Goal: Book appointment/travel/reservation

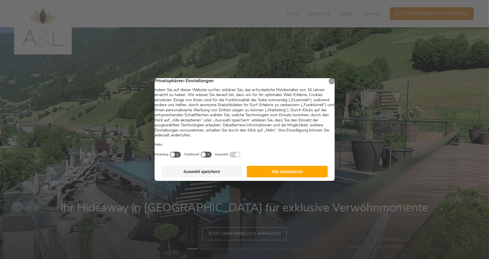
click at [280, 177] on button "Alle Akzeptieren" at bounding box center [287, 172] width 81 height 12
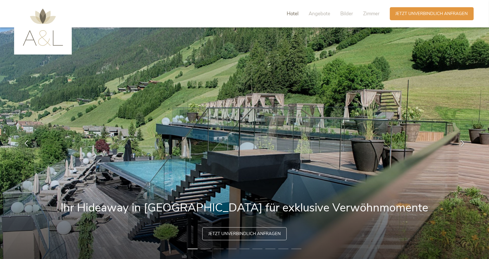
click at [291, 11] on span "Hotel" at bounding box center [293, 13] width 12 height 7
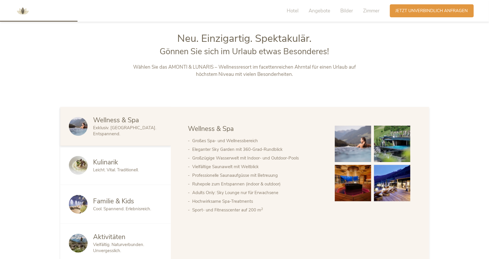
scroll to position [279, 0]
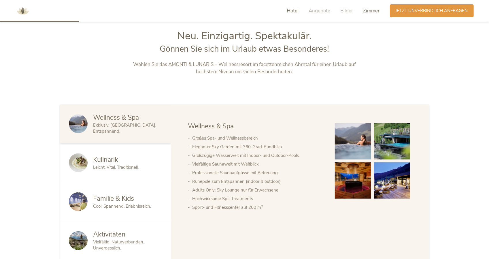
click at [369, 8] on span "Zimmer" at bounding box center [372, 10] width 16 height 7
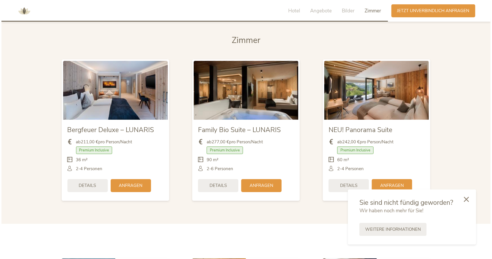
scroll to position [1404, 0]
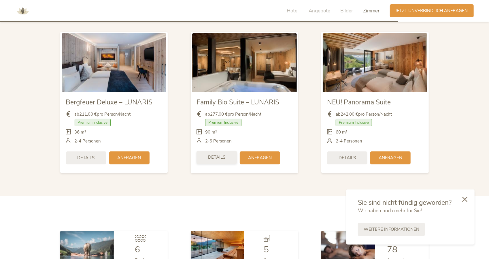
click at [226, 151] on div "Details" at bounding box center [217, 157] width 40 height 13
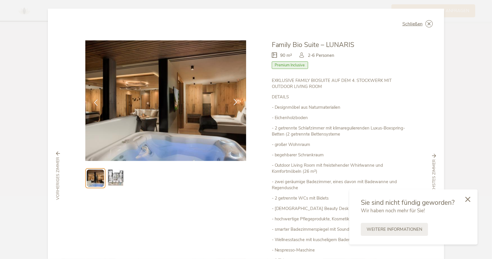
click at [233, 102] on icon at bounding box center [235, 102] width 7 height 7
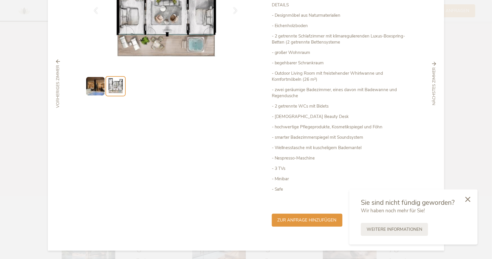
scroll to position [0, 0]
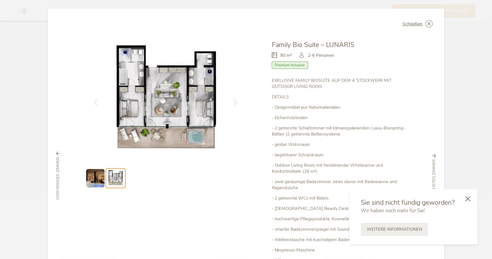
click at [468, 200] on icon at bounding box center [468, 198] width 5 height 5
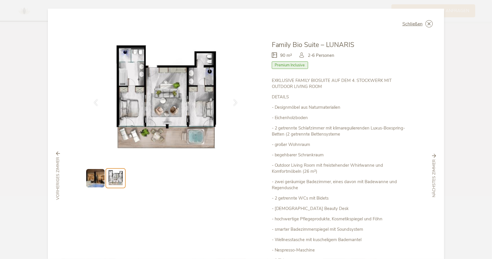
scroll to position [92, 0]
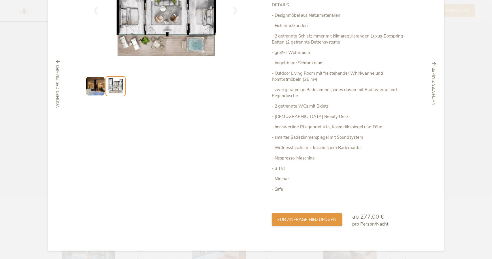
click at [319, 224] on div "zur Anfrage hinzufügen" at bounding box center [307, 219] width 71 height 13
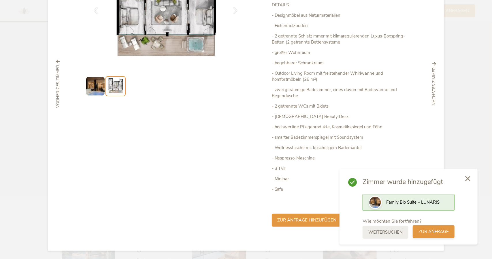
click at [424, 230] on span "zur Anfrage" at bounding box center [434, 232] width 30 height 6
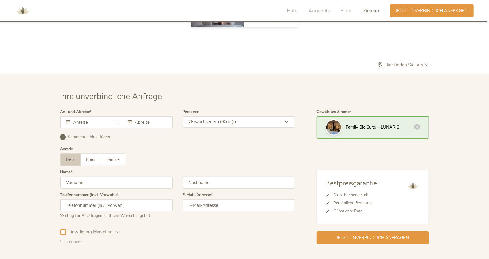
scroll to position [1725, 0]
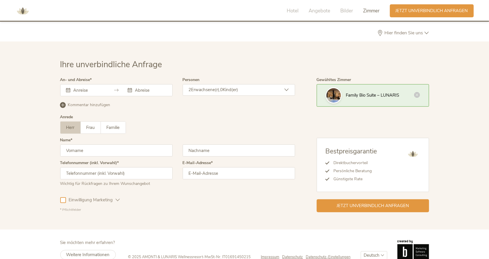
click at [112, 84] on div at bounding box center [116, 90] width 112 height 12
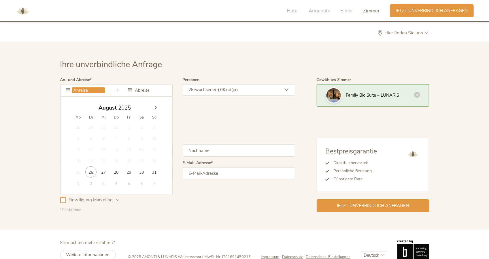
click at [92, 87] on input "text" at bounding box center [88, 90] width 33 height 6
click at [155, 106] on icon at bounding box center [156, 108] width 4 height 4
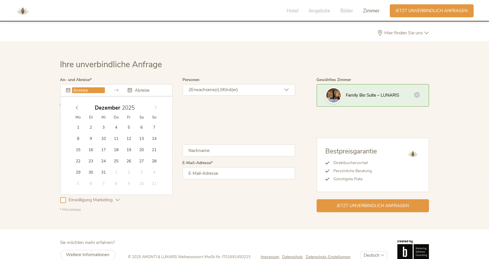
type input "2026"
click at [155, 106] on icon at bounding box center [156, 108] width 4 height 4
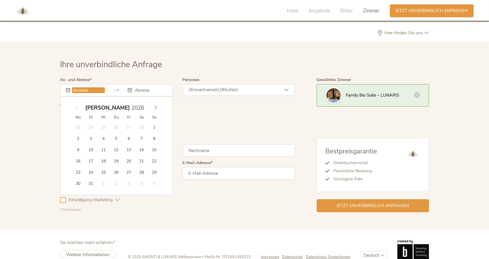
click at [80, 102] on span at bounding box center [77, 106] width 10 height 8
type input "[DATE]"
type input "2026"
type input "[DATE]"
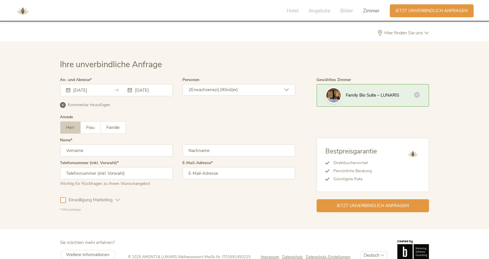
click at [222, 84] on div "2 Erwachsene(r), 0 Kind(er)" at bounding box center [239, 90] width 112 height 12
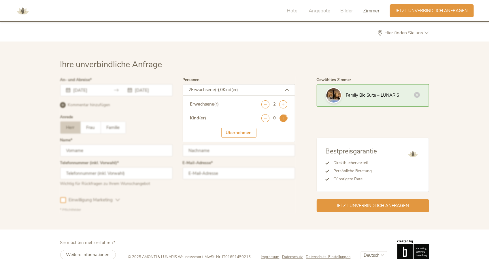
click at [283, 114] on icon at bounding box center [284, 118] width 8 height 8
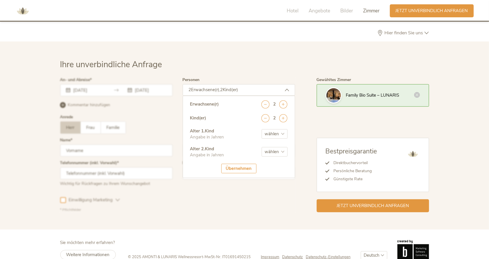
drag, startPoint x: 279, startPoint y: 131, endPoint x: 281, endPoint y: 126, distance: 5.8
click at [281, 128] on div "Alter 1 . Kind Angabe in Jahren wählen 0 1 2 3 4 5 6 7 8 9 10 11 12 13 14 15 16…" at bounding box center [238, 137] width 97 height 18
click at [281, 129] on select "wählen 0 1 2 3 4 5 6 7 8 9 10 11 12 13 14 15 16 17" at bounding box center [275, 134] width 26 height 10
select select "12"
click at [262, 129] on select "wählen 0 1 2 3 4 5 6 7 8 9 10 11 12 13 14 15 16 17" at bounding box center [275, 134] width 26 height 10
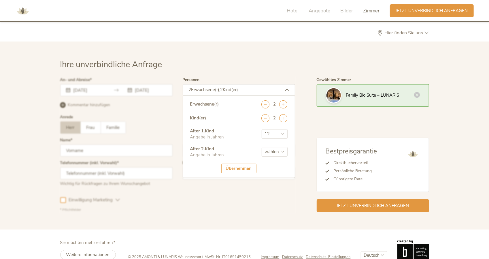
click at [266, 147] on select "wählen 0 1 2 3 4 5 6 7 8 9 10 11 12 13 14 15 16 17" at bounding box center [275, 152] width 26 height 10
select select "7"
click at [262, 147] on select "wählen 0 1 2 3 4 5 6 7 8 9 10 11 12 13 14 15 16 17" at bounding box center [275, 152] width 26 height 10
click at [238, 164] on div "Übernehmen" at bounding box center [239, 169] width 35 height 10
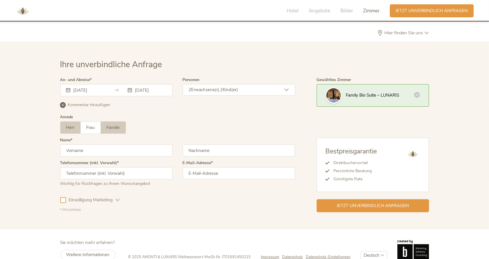
click at [122, 122] on label "Familie" at bounding box center [113, 128] width 25 height 12
